Goal: Find specific page/section

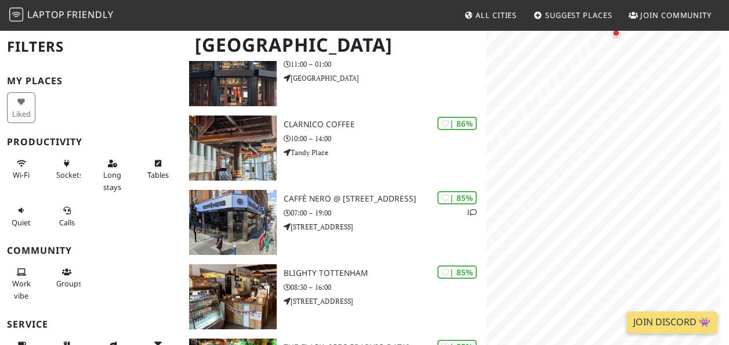
scroll to position [1841, 0]
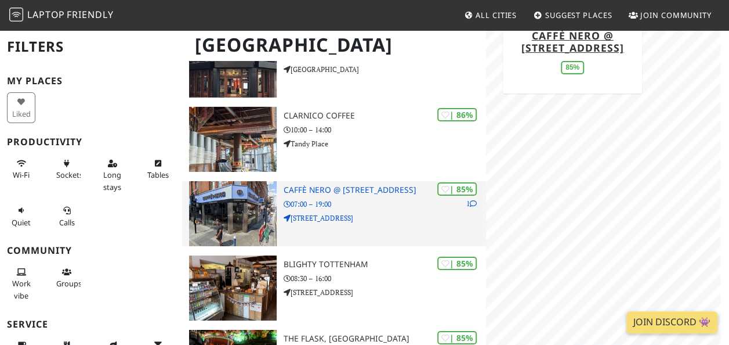
click at [302, 193] on h3 "Caffè Nero @ [STREET_ADDRESS]" at bounding box center [385, 190] width 203 height 10
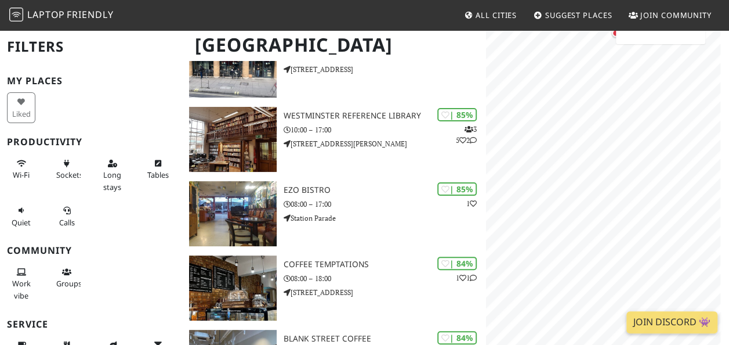
scroll to position [2236, 0]
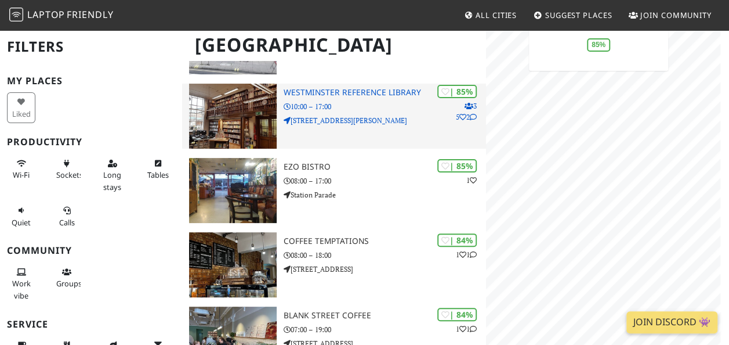
click at [352, 96] on h3 "Westminster Reference Library" at bounding box center [385, 93] width 203 height 10
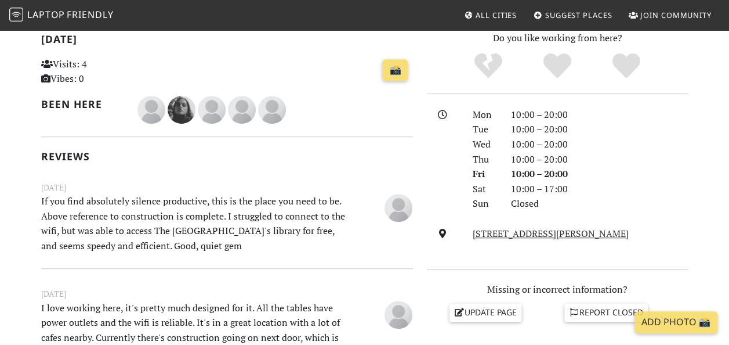
scroll to position [255, 0]
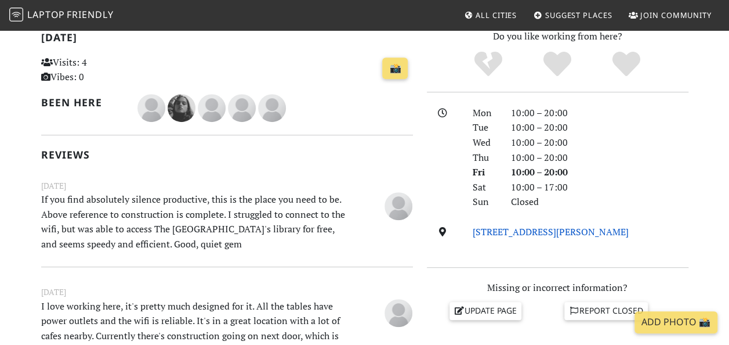
click at [526, 227] on link "35 St Martin's St, WC2H 7HP, London" at bounding box center [551, 231] width 156 height 13
